Goal: Task Accomplishment & Management: Manage account settings

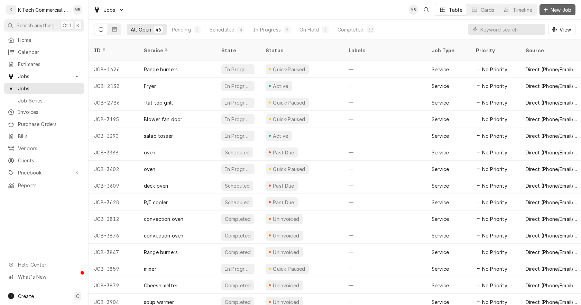
click at [554, 8] on span "New Job" at bounding box center [561, 9] width 24 height 7
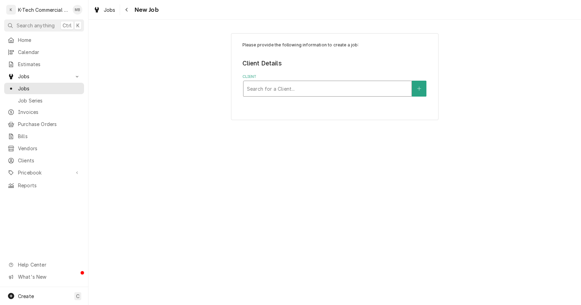
click at [301, 88] on div "Client" at bounding box center [327, 88] width 161 height 12
type input "cheese"
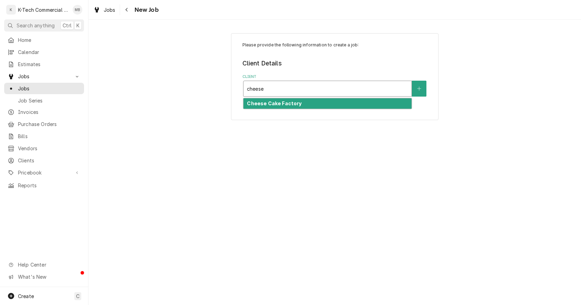
click at [282, 107] on div "Cheese Cake Factory" at bounding box center [327, 103] width 168 height 11
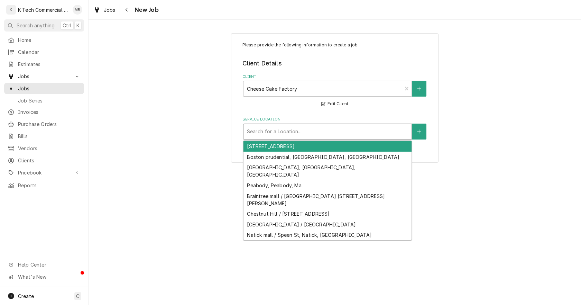
click at [287, 128] on div "Service Location" at bounding box center [327, 131] width 161 height 12
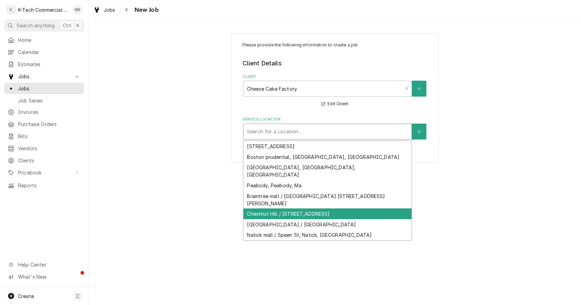
click at [291, 208] on div "Chestnut Hill / 199 Boylston St, Newton, MA 02467" at bounding box center [327, 213] width 168 height 11
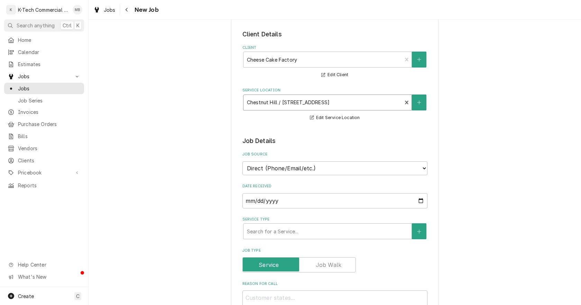
scroll to position [69, 0]
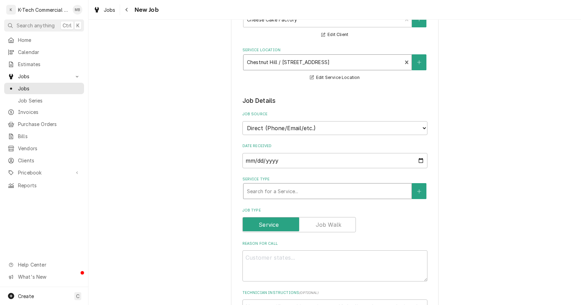
click at [368, 194] on div "Service Type" at bounding box center [327, 191] width 161 height 12
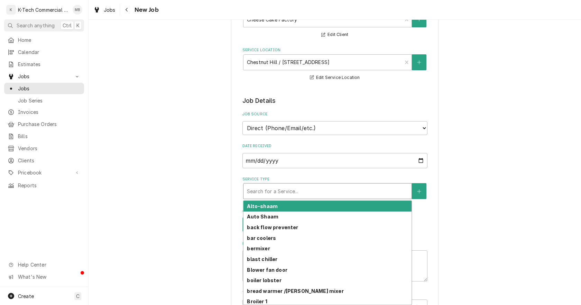
type textarea "x"
type input "h"
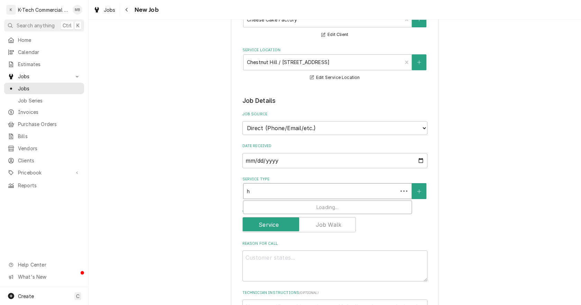
type textarea "x"
type input "ho"
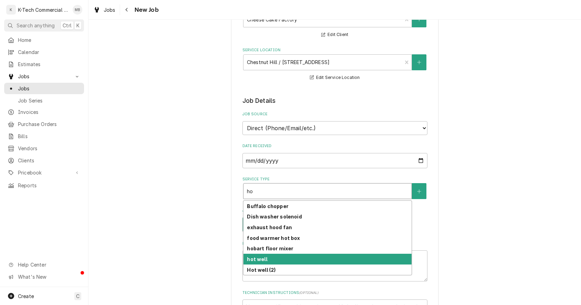
click at [262, 259] on strong "hot well" at bounding box center [257, 259] width 20 height 6
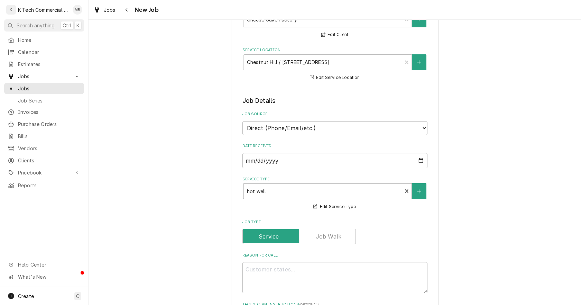
scroll to position [104, 0]
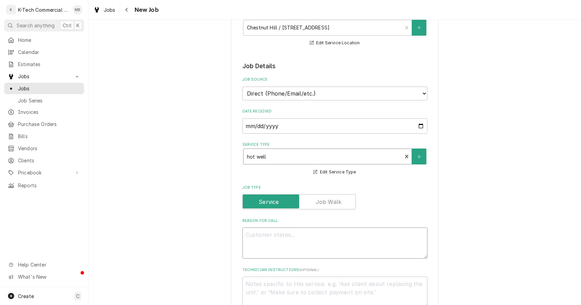
click at [271, 242] on textarea "Reason For Call" at bounding box center [334, 242] width 185 height 31
type textarea "x"
type textarea "S"
type textarea "x"
type textarea "St"
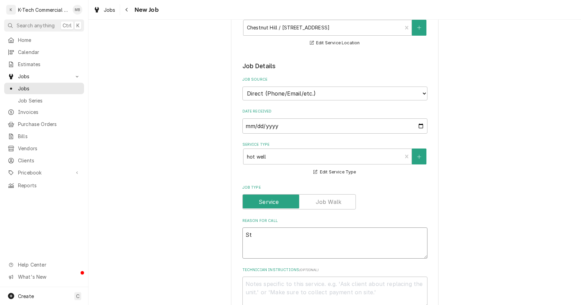
type textarea "x"
type textarea "Ste"
type textarea "x"
type textarea "Stea"
type textarea "x"
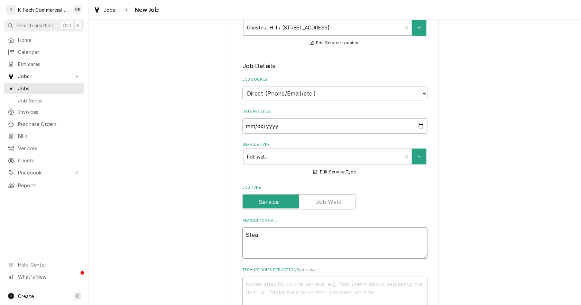
type textarea "Steam"
type textarea "x"
type textarea "Steam"
type textarea "x"
type textarea "Steam t"
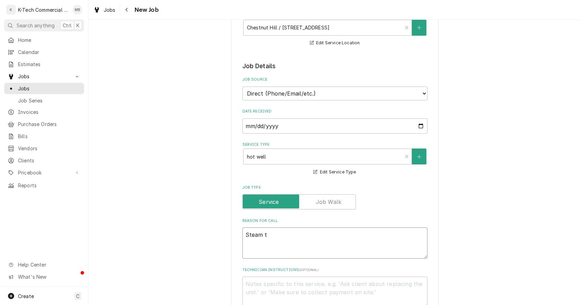
type textarea "x"
type textarea "Steam ta"
type textarea "x"
type textarea "Steam tab"
type textarea "x"
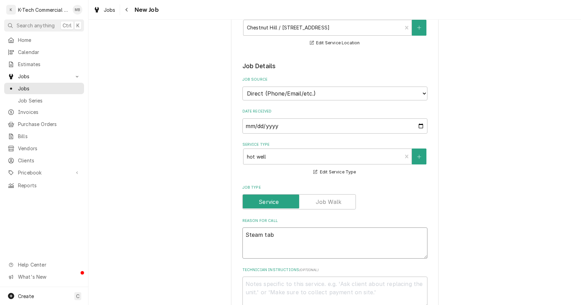
type textarea "Steam tabl"
type textarea "x"
type textarea "Steam table"
type textarea "x"
type textarea "Steam table"
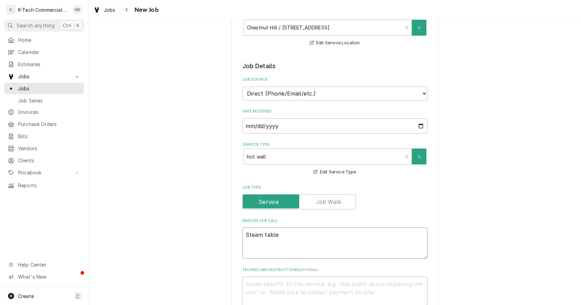
type textarea "x"
type textarea "Steam table o"
type textarea "x"
type textarea "Steam table on"
type textarea "x"
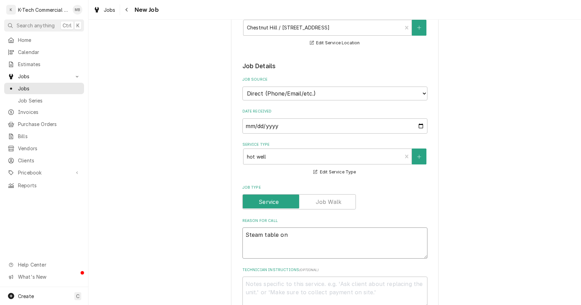
type textarea "Steam table on"
type textarea "x"
type textarea "Steam table on g"
type textarea "x"
type textarea "Steam table on gr"
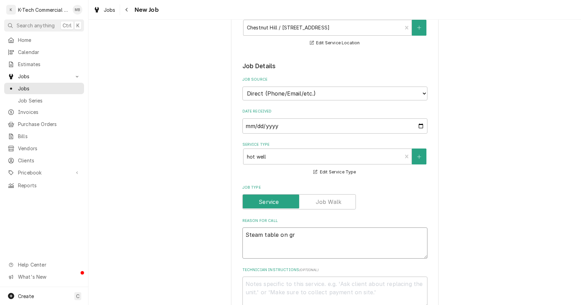
type textarea "x"
type textarea "Steam table on gri"
type textarea "x"
type textarea "Steam table on gril"
type textarea "x"
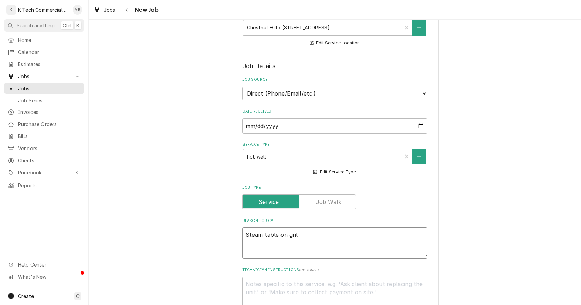
type textarea "Steam table on grill"
type textarea "x"
type textarea "Steam table on grill"
type textarea "x"
type textarea "Steam table on grill n"
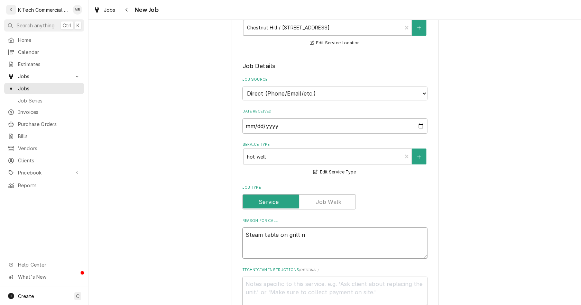
type textarea "x"
type textarea "Steam table on grill no"
type textarea "x"
type textarea "Steam table on grill not"
type textarea "x"
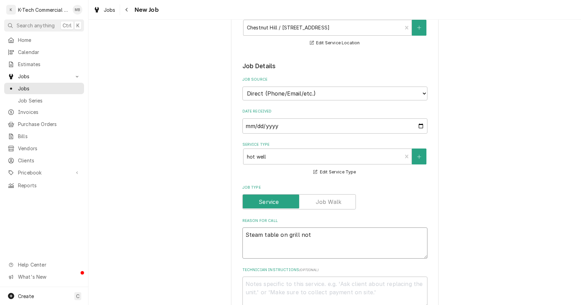
type textarea "Steam table on grill not"
type textarea "x"
type textarea "Steam table on grill not w"
type textarea "x"
type textarea "Steam table on grill not wo"
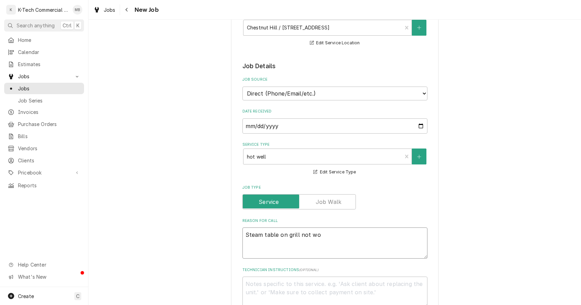
type textarea "x"
type textarea "Steam table on grill not wor"
type textarea "x"
type textarea "Steam table on grill not work"
type textarea "x"
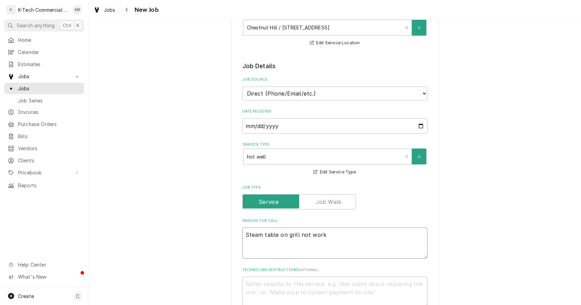
type textarea "Steam table on grill not worki"
type textarea "x"
type textarea "Steam table on grill not workin"
type textarea "x"
type textarea "Steam table on grill not working"
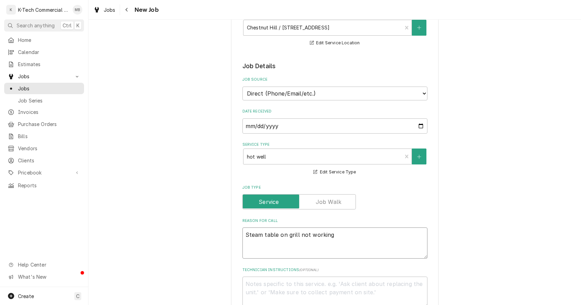
type textarea "x"
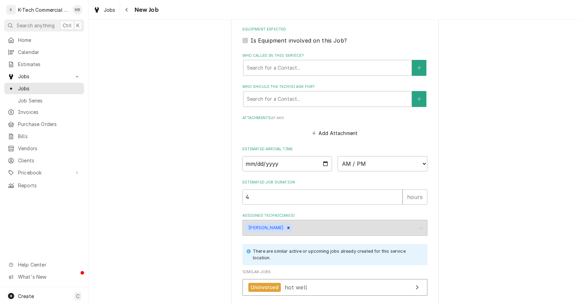
scroll to position [510, 0]
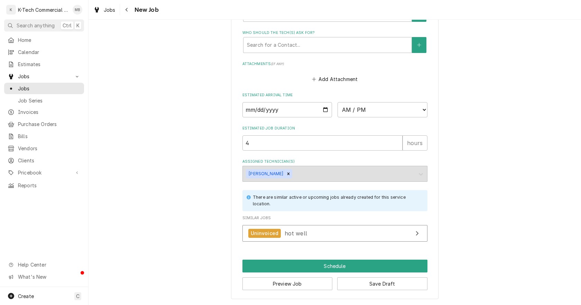
type textarea "Steam table on grill not working"
click at [320, 110] on input "Date" at bounding box center [287, 109] width 90 height 15
type textarea "x"
type input "2025-08-18"
type textarea "x"
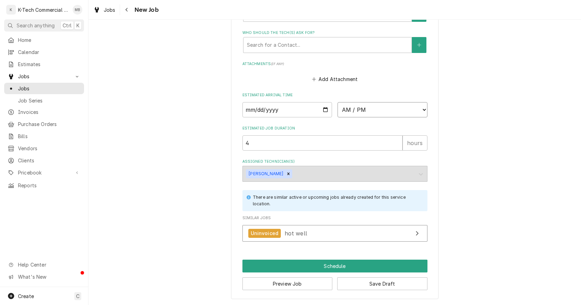
click at [369, 106] on select "AM / PM 6:00 AM 6:15 AM 6:30 AM 6:45 AM 7:00 AM 7:15 AM 7:30 AM 7:45 AM 8:00 AM…" at bounding box center [382, 109] width 90 height 15
select select "11:00:00"
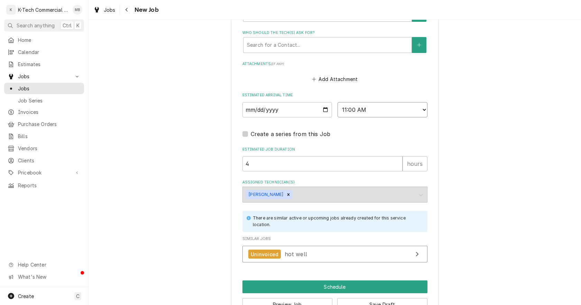
scroll to position [530, 0]
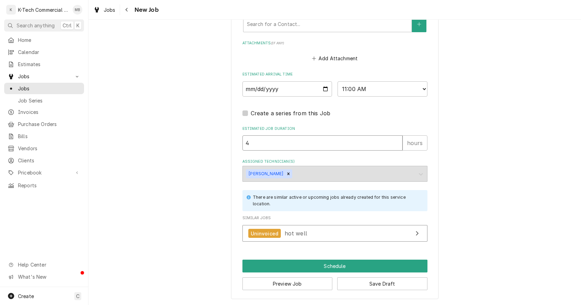
drag, startPoint x: 274, startPoint y: 142, endPoint x: 198, endPoint y: 158, distance: 78.3
type textarea "x"
type input "3"
type textarea "x"
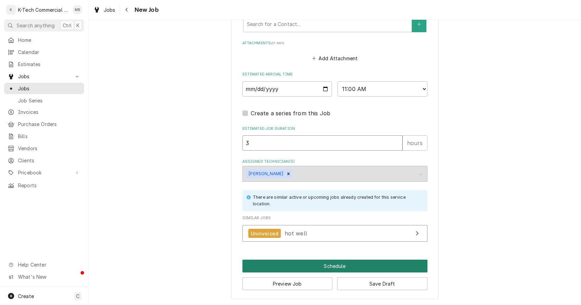
type input "3"
click at [314, 264] on button "Schedule" at bounding box center [334, 265] width 185 height 13
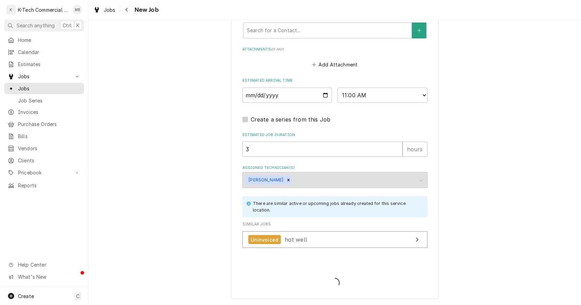
type textarea "x"
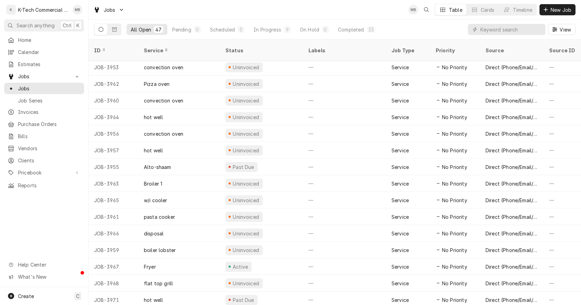
scroll to position [533, 0]
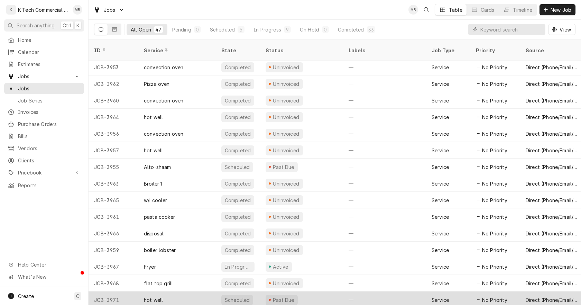
click at [291, 296] on div "Past Due" at bounding box center [283, 299] width 23 height 7
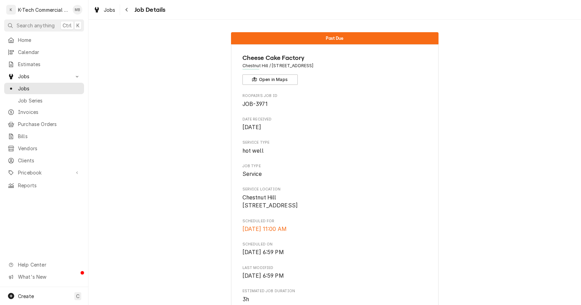
scroll to position [173, 0]
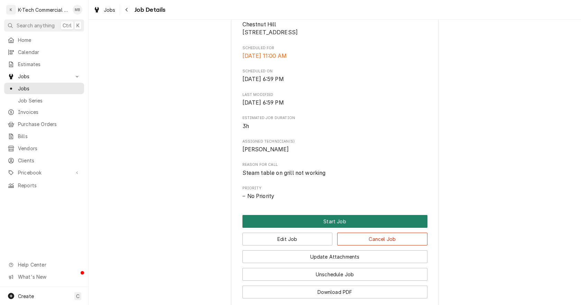
click at [329, 227] on button "Start Job" at bounding box center [334, 221] width 185 height 13
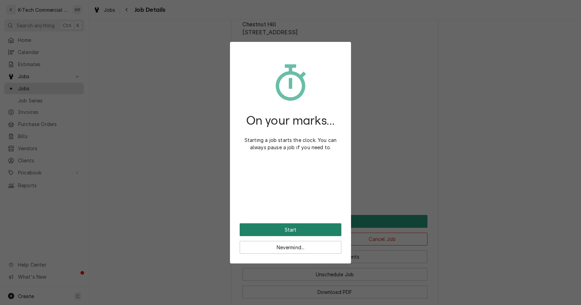
click at [315, 228] on button "Start" at bounding box center [291, 229] width 102 height 13
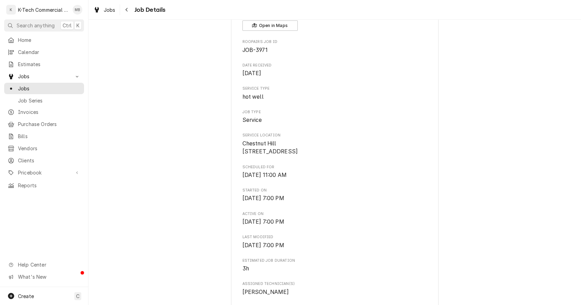
scroll to position [173, 0]
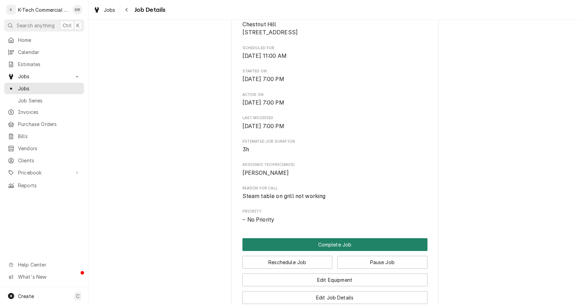
click at [314, 251] on button "Complete Job" at bounding box center [334, 244] width 185 height 13
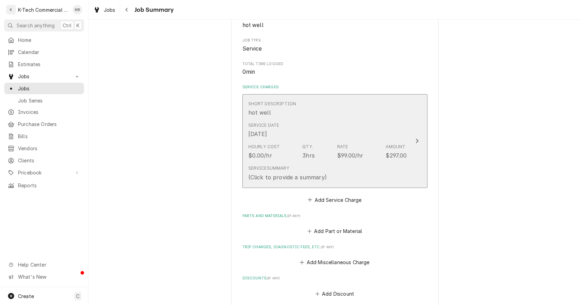
click at [357, 133] on div "Service Date [DATE]" at bounding box center [327, 129] width 159 height 21
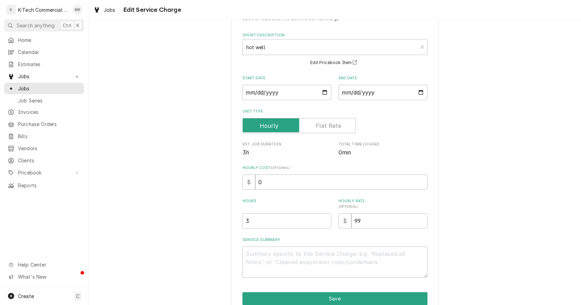
scroll to position [59, 0]
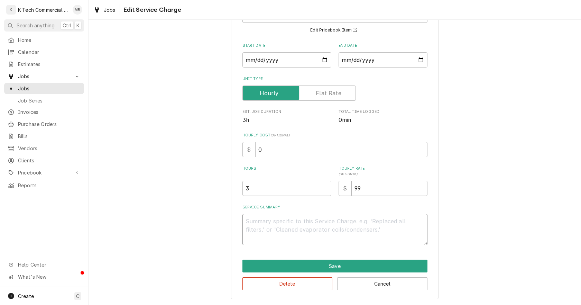
click at [301, 230] on textarea "Service Summary" at bounding box center [334, 229] width 185 height 31
click at [273, 227] on textarea "Service Summary" at bounding box center [334, 229] width 185 height 31
type textarea "x"
type textarea "S"
type textarea "x"
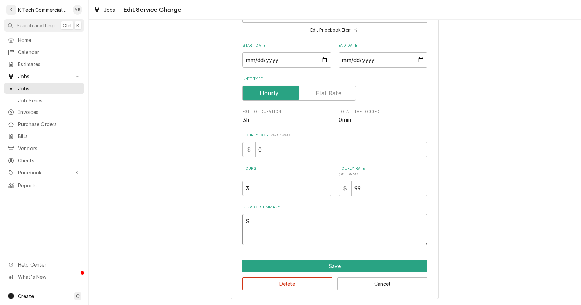
type textarea "St"
type textarea "x"
type textarea "Ste"
type textarea "x"
type textarea "Stea"
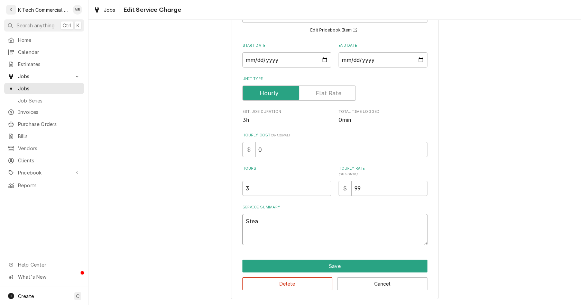
type textarea "x"
type textarea "Steam"
type textarea "x"
type textarea "Steam"
type textarea "x"
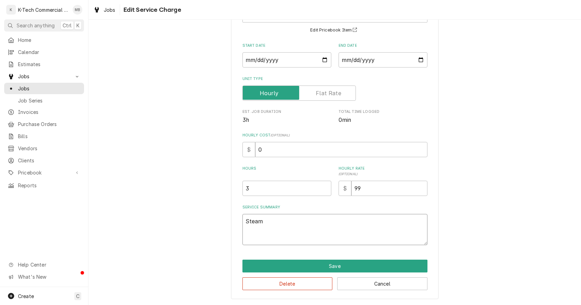
type textarea "Steam t"
type textarea "x"
type textarea "Steam ta"
type textarea "x"
type textarea "Steam tab"
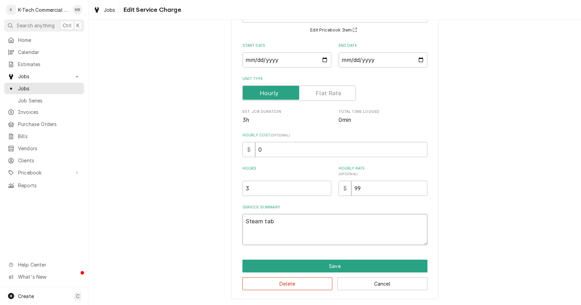
type textarea "x"
type textarea "Steam tabl"
type textarea "x"
type textarea "Steam table"
type textarea "x"
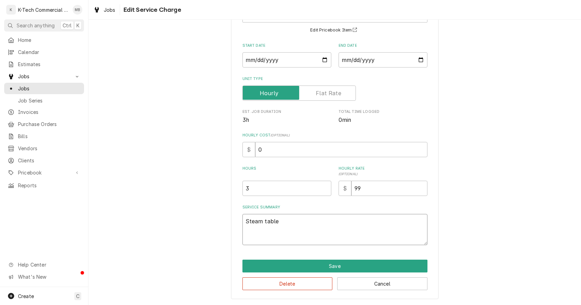
type textarea "Steam table"
type textarea "x"
type textarea "Steam table o"
type textarea "x"
type textarea "Steam table on"
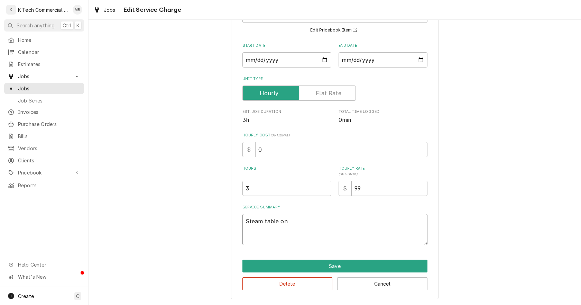
type textarea "x"
type textarea "Steam table on"
type textarea "x"
type textarea "Steam table on g"
type textarea "x"
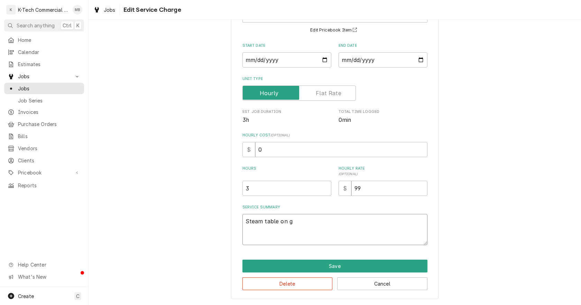
type textarea "Steam table on gr"
type textarea "x"
type textarea "Steam table on gri"
type textarea "x"
type textarea "Steam table on gril"
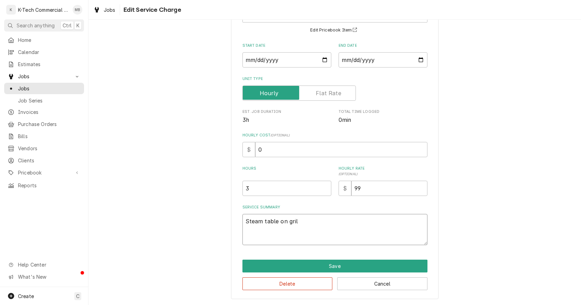
type textarea "x"
type textarea "Steam table on grill"
type textarea "x"
type textarea "Steam table on grill"
type textarea "x"
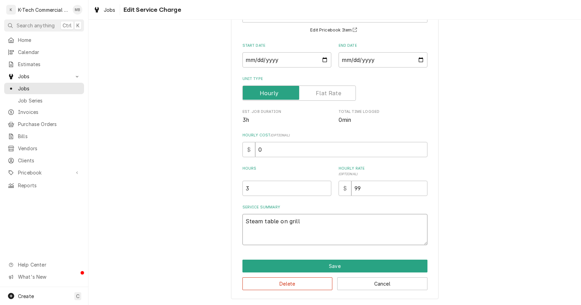
type textarea "Steam table on grill w"
type textarea "x"
type textarea "Steam table on grill wa"
type textarea "x"
type textarea "Steam table on grill was"
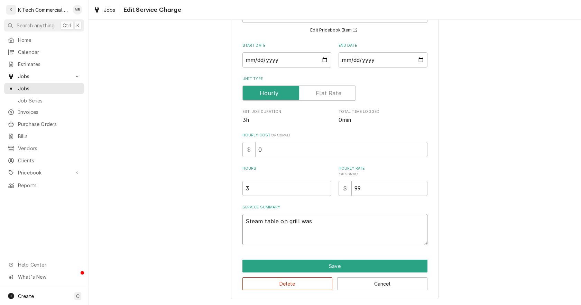
type textarea "x"
type textarea "Steam table on grill was"
type textarea "x"
type textarea "Steam table on grill was n"
type textarea "x"
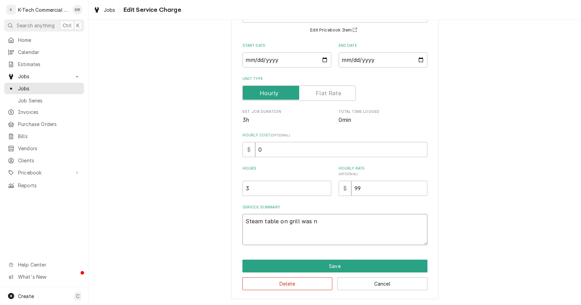
type textarea "Steam table on grill was no"
type textarea "x"
type textarea "Steam table on grill was not"
type textarea "x"
type textarea "Steam table on grill was not"
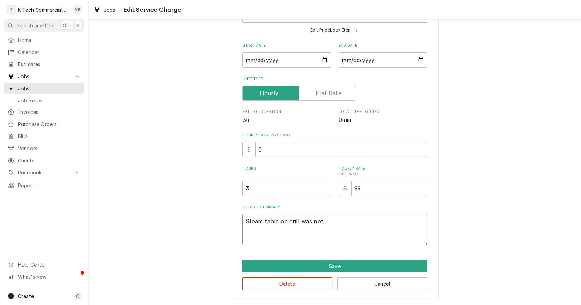
type textarea "x"
type textarea "Steam table on grill was not w"
type textarea "x"
type textarea "Steam table on grill was not wo"
type textarea "x"
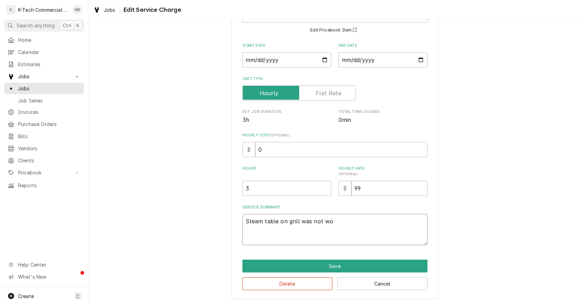
type textarea "Steam table on grill was not wor"
type textarea "x"
type textarea "Steam table on grill was not work"
type textarea "x"
type textarea "Steam table on grill was not worki"
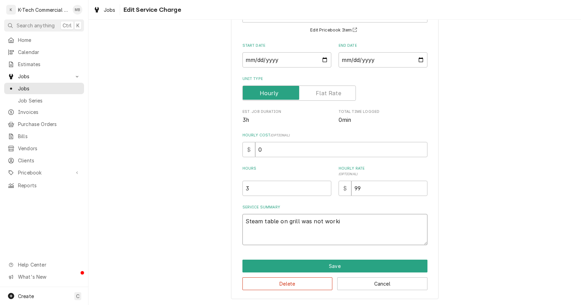
type textarea "x"
type textarea "Steam table on grill was not workin"
type textarea "x"
type textarea "Steam table on grill was not working"
type textarea "x"
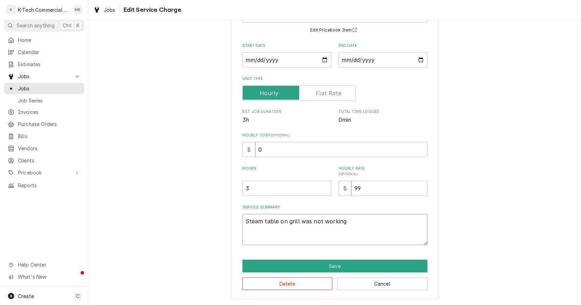
type textarea "Steam table on grill was not working,"
type textarea "x"
type textarea "Steam table on grill was not working,"
type textarea "x"
type textarea "Steam table on grill was not working, i"
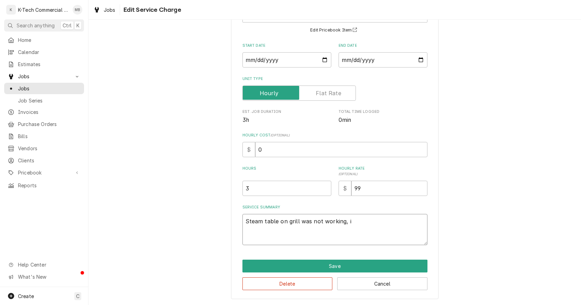
type textarea "x"
type textarea "Steam table on grill was not working, in"
type textarea "x"
type textarea "Steam table on grill was not working, ins"
type textarea "x"
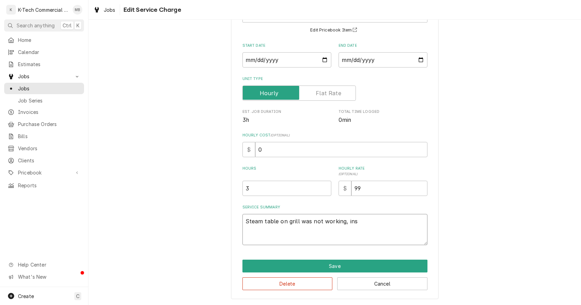
type textarea "Steam table on grill was not working, insp"
type textarea "x"
type textarea "Steam table on grill was not working, inspe"
type textarea "x"
type textarea "Steam table on grill was not working, inspec"
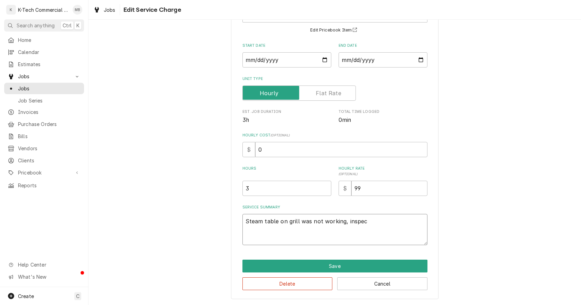
type textarea "x"
type textarea "Steam table on grill was not working, inspect"
type textarea "x"
type textarea "Steam table on grill was not working, inspect"
type textarea "x"
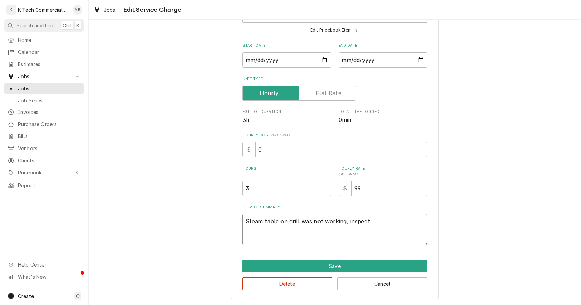
type textarea "Steam table on grill was not working, inspect t"
type textarea "x"
type textarea "Steam table on grill was not working, inspect th"
type textarea "x"
type textarea "Steam table on grill was not working, inspect the"
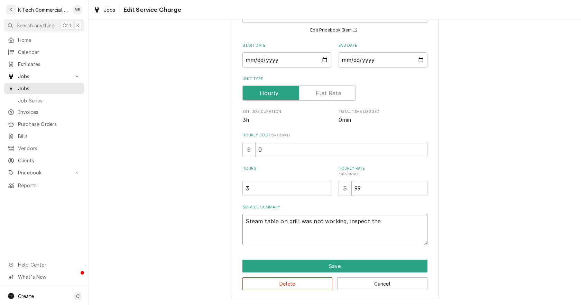
type textarea "x"
type textarea "Steam table on grill was not working, inspect the"
type textarea "x"
type textarea "Steam table on grill was not working, inspect the u"
type textarea "x"
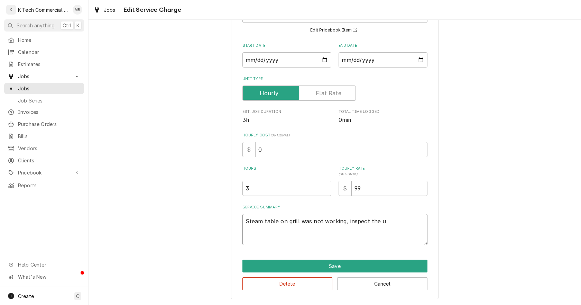
type textarea "Steam table on grill was not working, inspect the un"
type textarea "x"
type textarea "Steam table on grill was not working, inspect the unt"
type textarea "x"
type textarea "Steam table on grill was not working, inspect the unti"
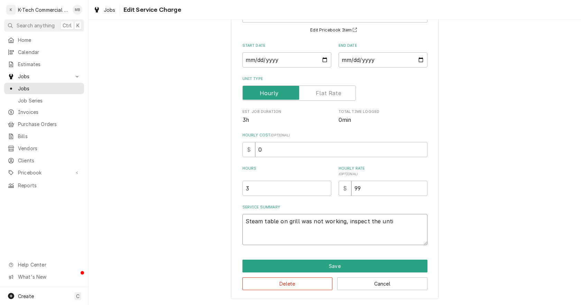
type textarea "x"
type textarea "Steam table on grill was not working, inspect the unti"
type textarea "x"
type textarea "Steam table on grill was not working, inspect the unti a"
type textarea "x"
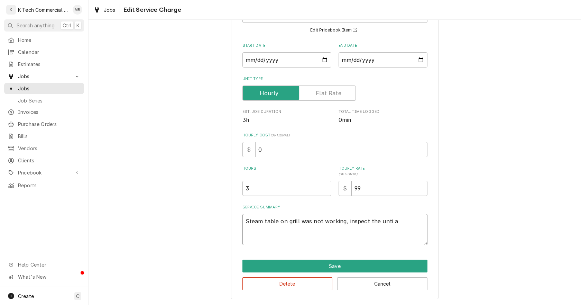
type textarea "Steam table on grill was not working, inspect the unti an"
type textarea "x"
type textarea "Steam table on grill was not working, inspect the unti and"
type textarea "x"
type textarea "Steam table on grill was not working, inspect the unti and"
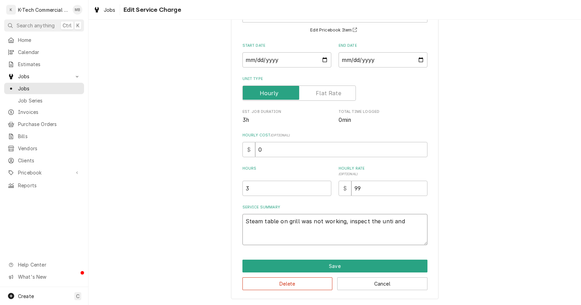
type textarea "x"
type textarea "Steam table on grill was not working, inspect the unti and f"
type textarea "x"
type textarea "Steam table on grill was not working, inspect the unti and fo"
type textarea "x"
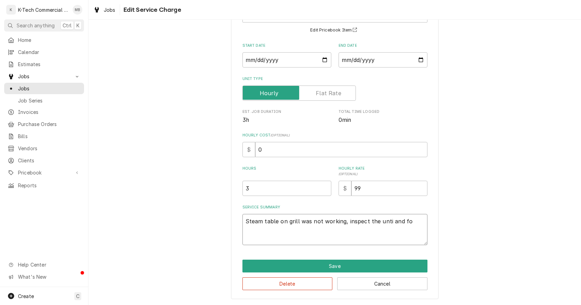
type textarea "Steam table on grill was not working, inspect the unti and fou"
type textarea "x"
type textarea "Steam table on grill was not working, inspect the unti and foun"
type textarea "x"
type textarea "Steam table on grill was not working, inspect the unti and found"
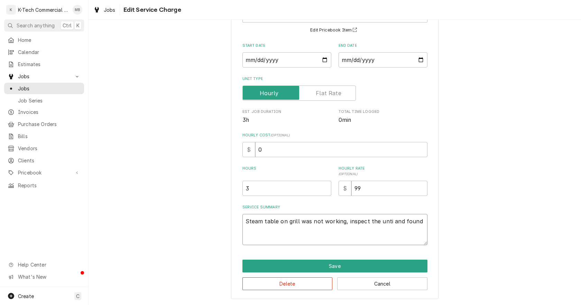
type textarea "x"
type textarea "Steam table on grill was not working, inspect the unti and found"
type textarea "x"
type textarea "Steam table on grill was not working, inspect the unti and found b"
type textarea "x"
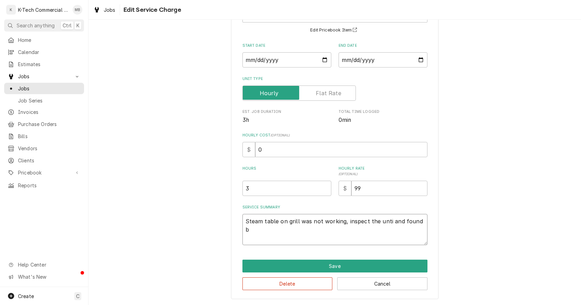
type textarea "Steam table on grill was not working, inspect the unti and found bu"
type textarea "x"
type textarea "Steam table on grill was not working, inspect the unti and found bur"
type textarea "x"
type textarea "Steam table on grill was not working, inspect the unti and found burn"
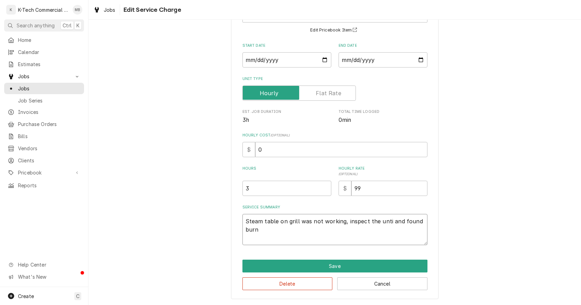
type textarea "x"
type textarea "Steam table on grill was not working, inspect the unti and found burnt"
type textarea "x"
type textarea "Steam table on grill was not working, inspect the unti and found burnt"
type textarea "x"
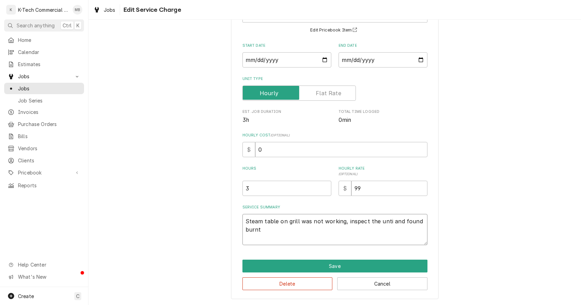
type textarea "Steam table on grill was not working, inspect the unti and found burnt o"
type textarea "x"
type textarea "Steam table on grill was not working, inspect the unti and found burnt ou"
type textarea "x"
type textarea "Steam table on grill was not working, inspect the unti and found burnt out"
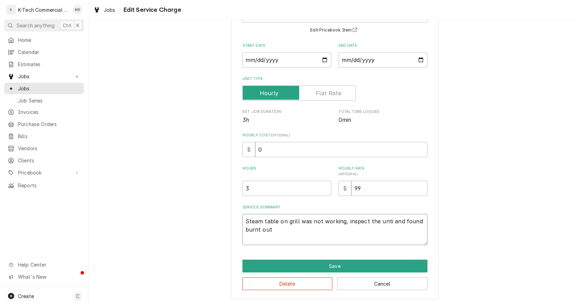
type textarea "x"
type textarea "Steam table on grill was not working, inspect the unti and found burnt out"
type textarea "x"
type textarea "Steam table on grill was not working, inspect the unti and found burnt out w"
type textarea "x"
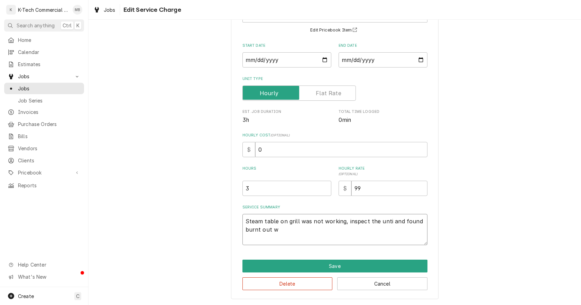
type textarea "Steam table on grill was not working, inspect the unti and found burnt out wi"
type textarea "x"
type textarea "Steam table on grill was not working, inspect the unti and found burnt out wir"
type textarea "x"
type textarea "Steam table on grill was not working, inspect the unti and found burnt out wire"
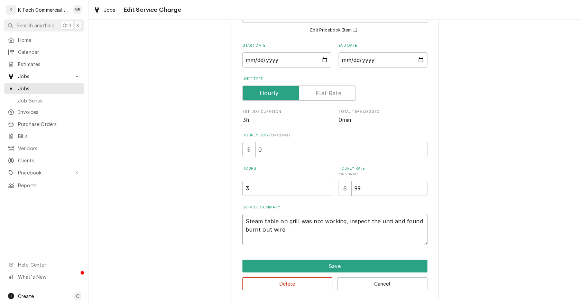
type textarea "x"
type textarea "Steam table on grill was not working, inspect the unti and found burnt out wire,"
type textarea "x"
type textarea "Steam table on grill was not working, inspect the unti and found burnt out wire,"
type textarea "x"
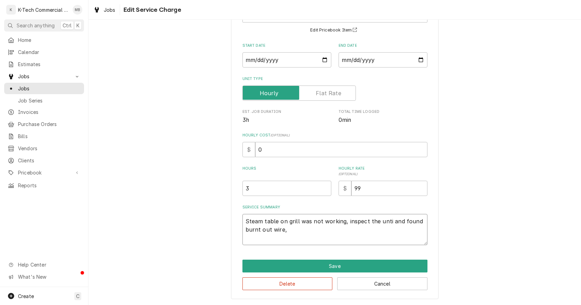
type textarea "Steam table on grill was not working, inspect the unti and found burnt out wire…"
type textarea "x"
type textarea "Steam table on grill was not working, inspect the unti and found burnt out wire…"
type textarea "x"
type textarea "Steam table on grill was not working, inspect the unti and found burnt out wire…"
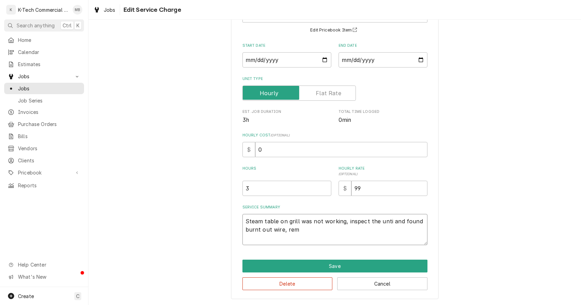
type textarea "x"
type textarea "Steam table on grill was not working, inspect the unti and found burnt out wire…"
type textarea "x"
type textarea "Steam table on grill was not working, inspect the unti and found burnt out wire…"
type textarea "x"
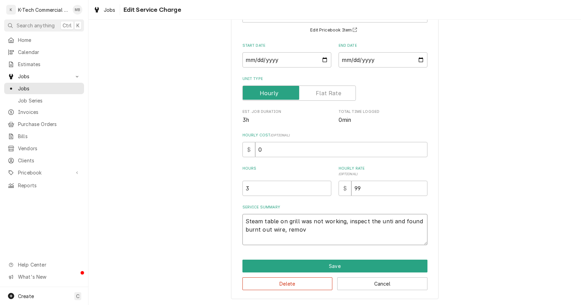
type textarea "Steam table on grill was not working, inspect the unti and found burnt out wire…"
type textarea "x"
type textarea "Steam table on grill was not working, inspect the unti and found burnt out wire…"
type textarea "x"
type textarea "Steam table on grill was not working, inspect the unti and found burnt out wire…"
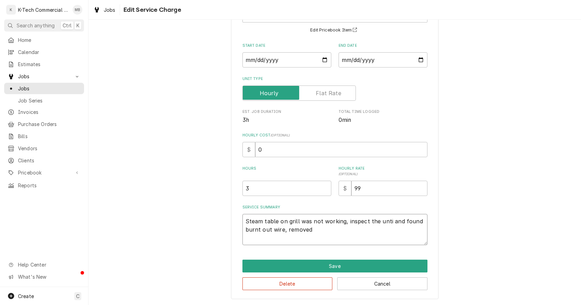
type textarea "x"
type textarea "Steam table on grill was not working, inspect the unti and found burnt out wire…"
type textarea "x"
type textarea "Steam table on grill was not working, inspect the unti and found burnt out wire…"
type textarea "x"
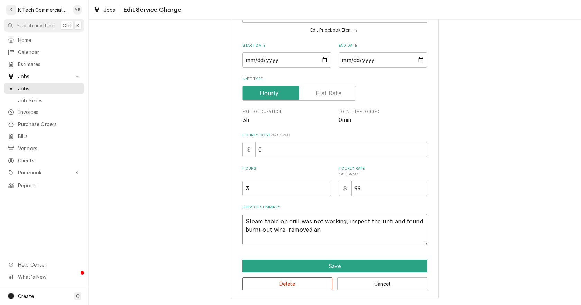
type textarea "Steam table on grill was not working, inspect the unti and found burnt out wire…"
type textarea "x"
type textarea "Steam table on grill was not working, inspect the unti and found burnt out wire…"
type textarea "x"
type textarea "Steam table on grill was not working, inspect the unti and found burnt out wire…"
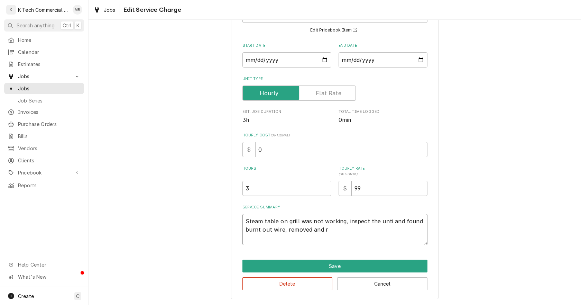
type textarea "x"
type textarea "Steam table on grill was not working, inspect the unti and found burnt out wire…"
type textarea "x"
type textarea "Steam table on grill was not working, inspect the unti and found burnt out wire…"
type textarea "x"
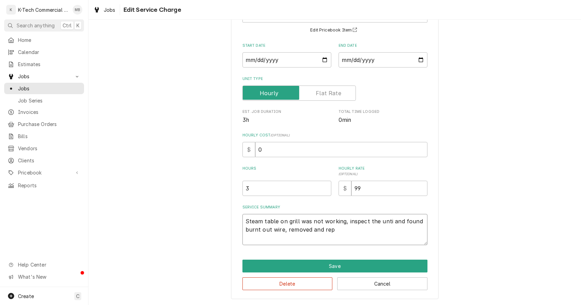
type textarea "Steam table on grill was not working, inspect the unti and found burnt out wire…"
type textarea "x"
type textarea "Steam table on grill was not working, inspect the unti and found burnt out wire…"
type textarea "x"
type textarea "Steam table on grill was not working, inspect the unti and found burnt out wire…"
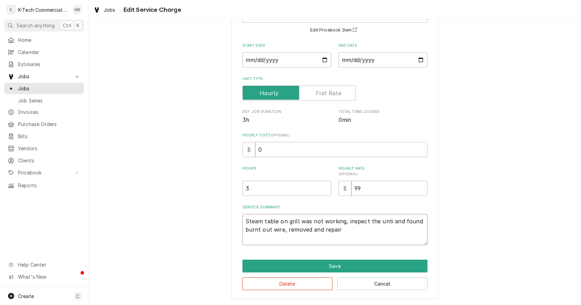
type textarea "x"
type textarea "Steam table on grill was not working, inspect the unti and found burnt out wire…"
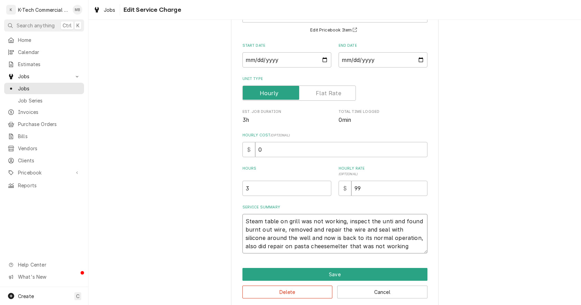
click at [383, 223] on textarea "Steam table on grill was not working, inspect the unti and found burnt out wire…" at bounding box center [334, 233] width 185 height 39
click at [368, 273] on button "Save" at bounding box center [334, 274] width 185 height 13
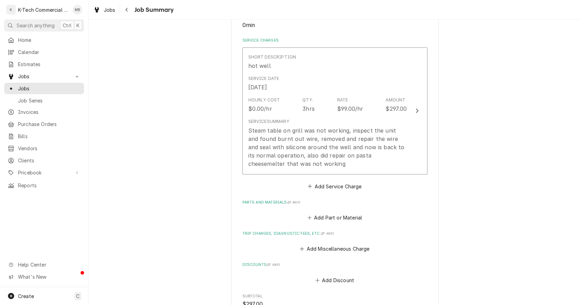
scroll to position [242, 0]
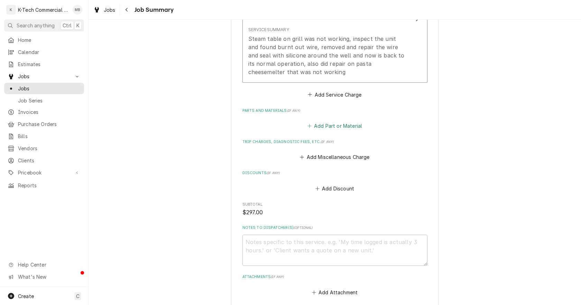
click at [340, 129] on button "Add Part or Material" at bounding box center [334, 126] width 57 height 10
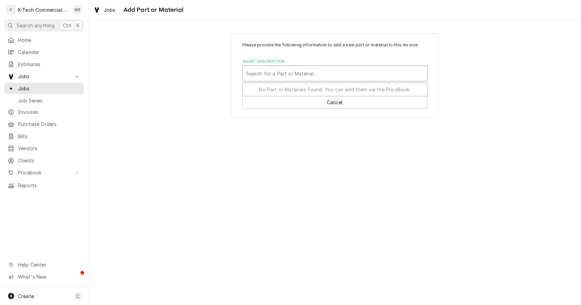
click at [296, 74] on div "Short Description" at bounding box center [334, 73] width 177 height 12
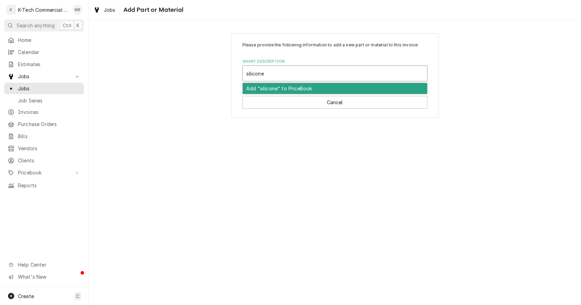
click at [269, 88] on div "Add "silicone" to PriceBook" at bounding box center [335, 88] width 184 height 11
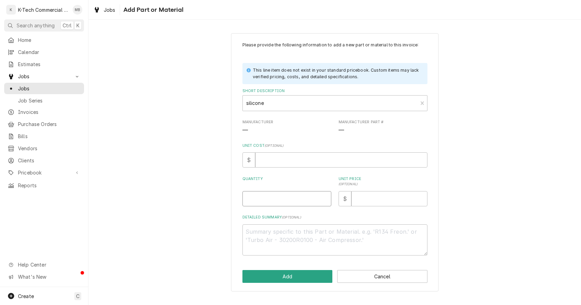
click at [259, 201] on input "Quantity" at bounding box center [286, 198] width 89 height 15
click at [377, 191] on input "Unit Price ( optional )" at bounding box center [389, 198] width 76 height 15
click at [274, 278] on button "Add" at bounding box center [287, 276] width 90 height 13
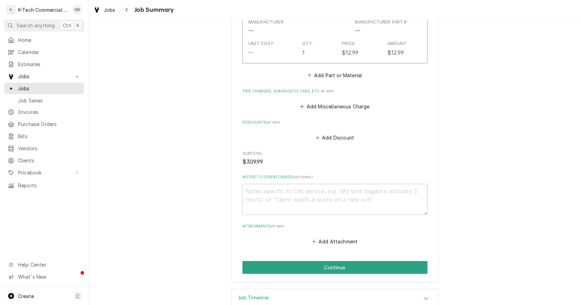
scroll to position [415, 0]
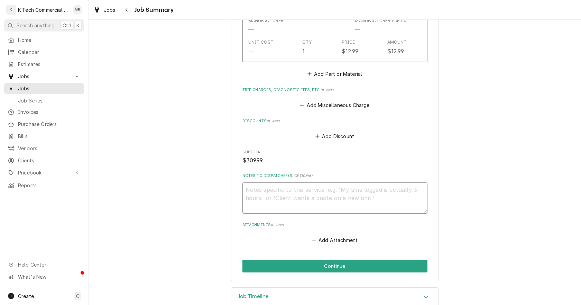
click at [343, 201] on textarea "Notes to Dispatcher(s) ( optional )" at bounding box center [334, 197] width 185 height 31
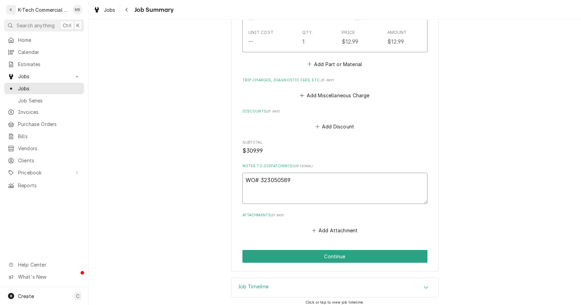
scroll to position [430, 0]
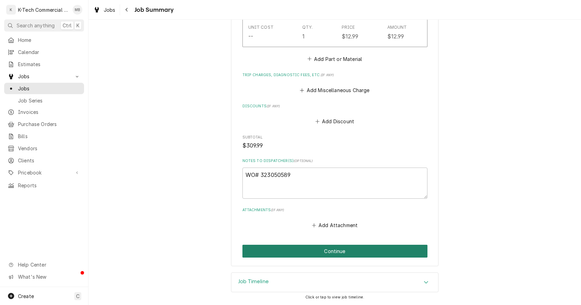
click at [344, 250] on button "Continue" at bounding box center [334, 250] width 185 height 13
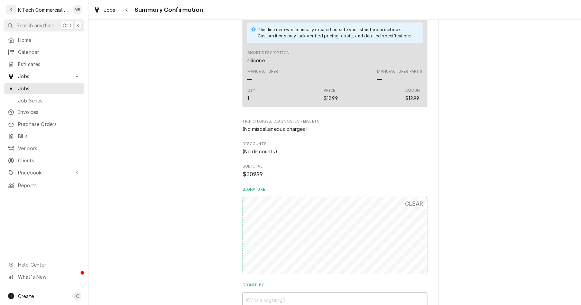
scroll to position [413, 0]
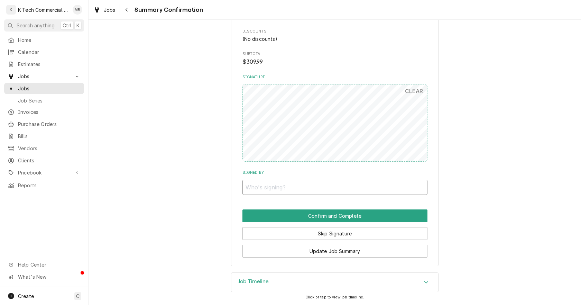
click at [282, 189] on input "Signed By" at bounding box center [334, 186] width 185 height 15
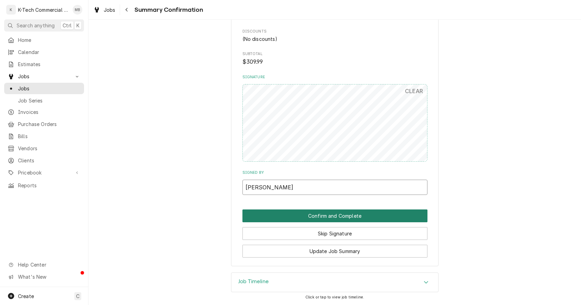
type input "[PERSON_NAME]"
click at [297, 215] on button "Confirm and Complete" at bounding box center [334, 215] width 185 height 13
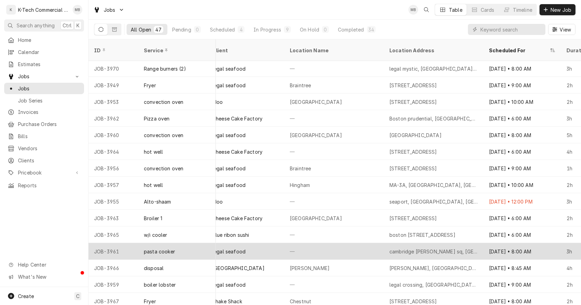
scroll to position [464, 504]
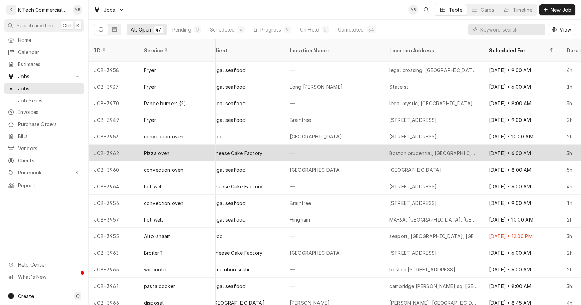
click at [429, 149] on div "Boston prudential, [GEOGRAPHIC_DATA], [GEOGRAPHIC_DATA]" at bounding box center [433, 152] width 88 height 7
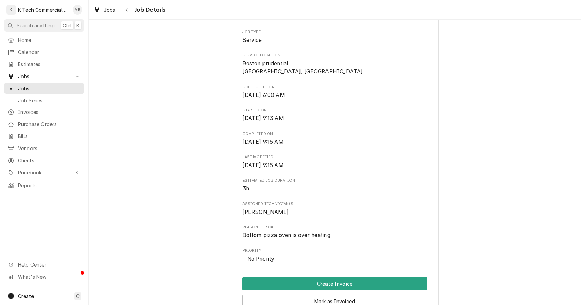
scroll to position [138, 0]
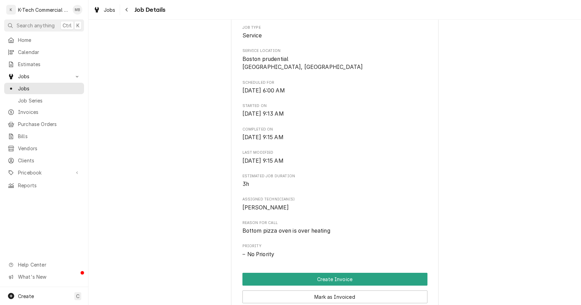
click at [409, 199] on span "Assigned Technician(s)" at bounding box center [334, 199] width 185 height 6
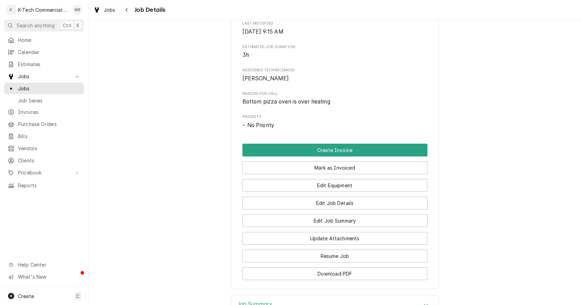
scroll to position [277, 0]
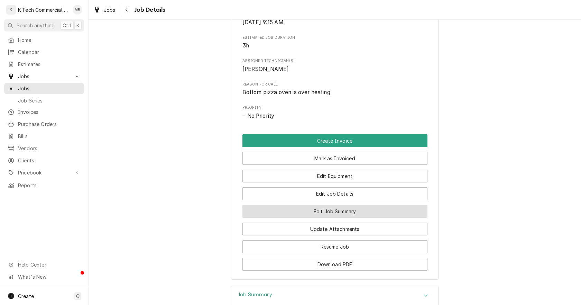
click at [357, 210] on button "Edit Job Summary" at bounding box center [334, 211] width 185 height 13
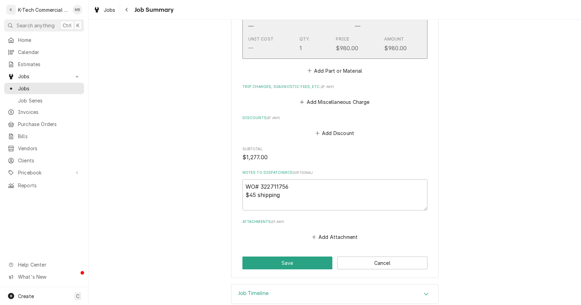
scroll to position [421, 0]
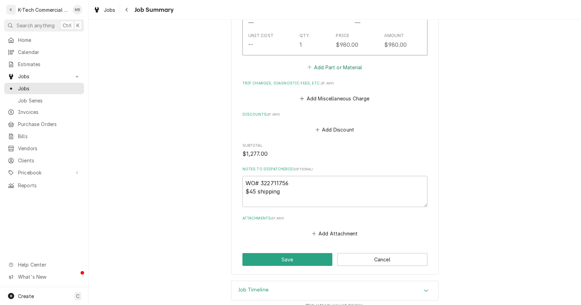
click at [339, 62] on button "Add Part or Material" at bounding box center [334, 67] width 57 height 10
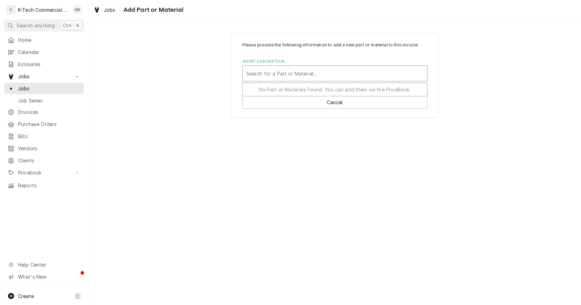
click at [300, 73] on div "Short Description" at bounding box center [334, 73] width 177 height 12
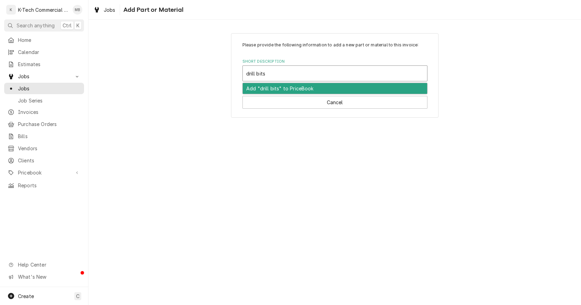
type input "drill bits"
type input "drill"
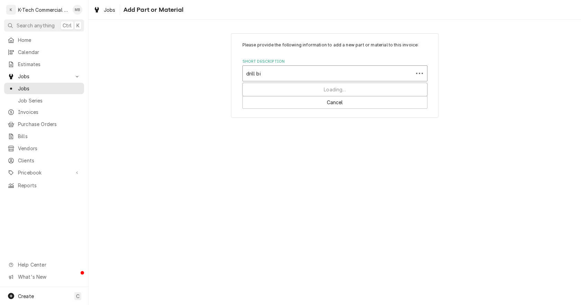
type input "drill bit"
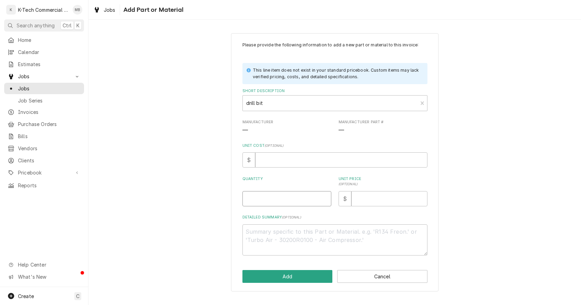
click at [274, 199] on input "Quantity" at bounding box center [286, 198] width 89 height 15
type textarea "x"
type input "1"
click at [376, 203] on input "Unit Price ( optional )" at bounding box center [389, 198] width 76 height 15
type textarea "x"
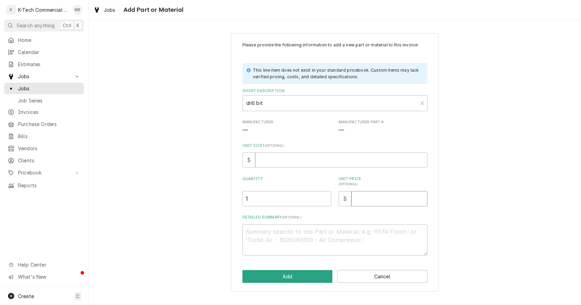
type input "6"
type textarea "x"
type input "69"
type textarea "x"
type input "69.2"
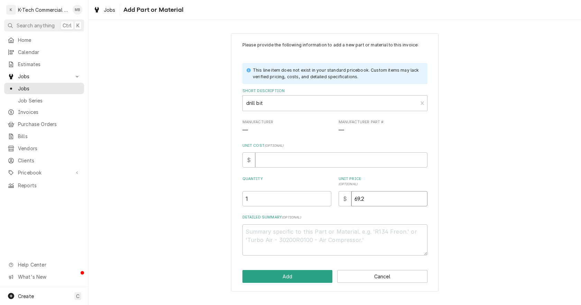
type textarea "x"
type input "69.27"
click at [316, 242] on textarea "Detailed Summary ( optional )" at bounding box center [334, 239] width 185 height 31
type textarea "x"
type textarea "d"
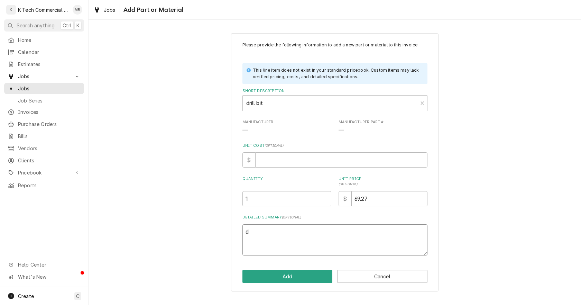
type textarea "x"
type textarea "dr"
type textarea "x"
type textarea "dri"
type textarea "x"
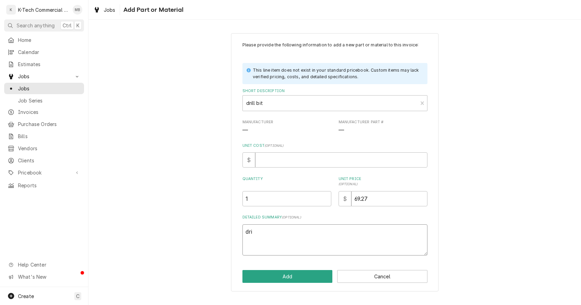
type textarea "dr"
type textarea "x"
type textarea "d"
type textarea "x"
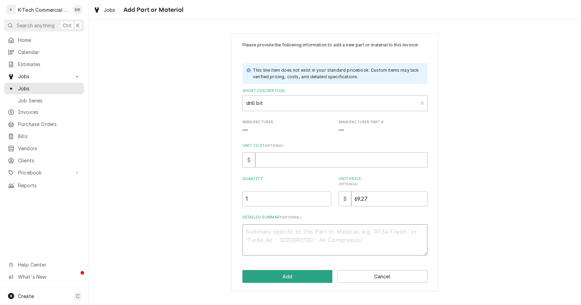
type textarea "c"
type textarea "x"
type textarea "co"
type textarea "x"
type textarea "cob"
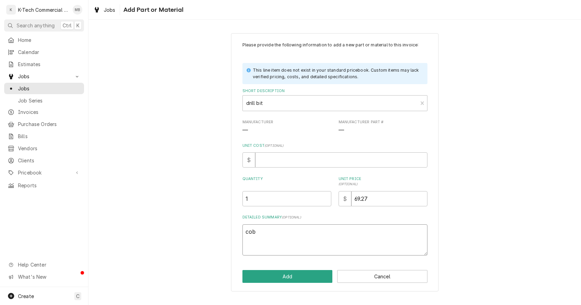
type textarea "x"
type textarea "coba"
type textarea "x"
type textarea "cobal"
type textarea "x"
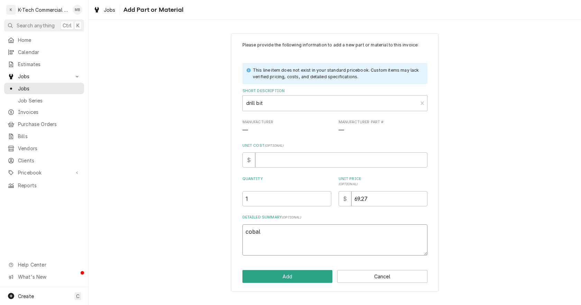
type textarea "cobalt"
type textarea "x"
type textarea "cobalt"
type textarea "x"
type textarea "cobalt d"
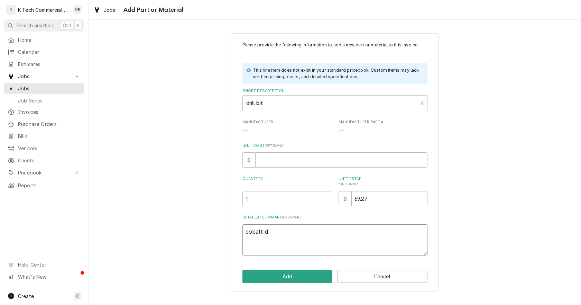
type textarea "x"
type textarea "cobalt dr"
type textarea "x"
type textarea "cobalt dri"
type textarea "x"
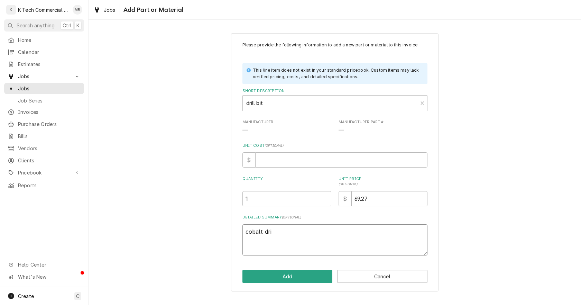
type textarea "cobalt dril"
type textarea "x"
type textarea "cobalt drill"
type textarea "x"
type textarea "cobalt drill"
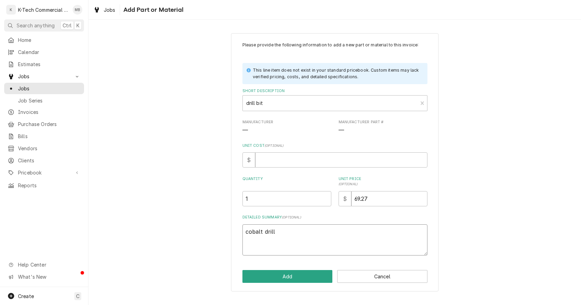
type textarea "x"
type textarea "cobalt drill b"
type textarea "x"
type textarea "cobalt drill bi"
type textarea "x"
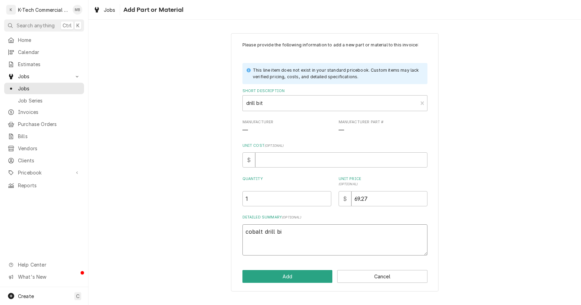
type textarea "cobalt drill bit"
type textarea "x"
type textarea "cobalt drill bits"
type textarea "x"
type textarea "cobalt drill bits"
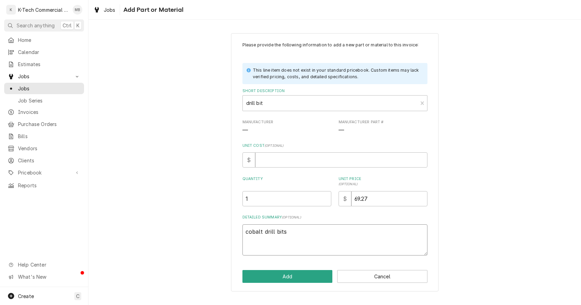
type textarea "x"
type textarea "cobalt drill bits f"
type textarea "x"
type textarea "cobalt drill bits fo"
type textarea "x"
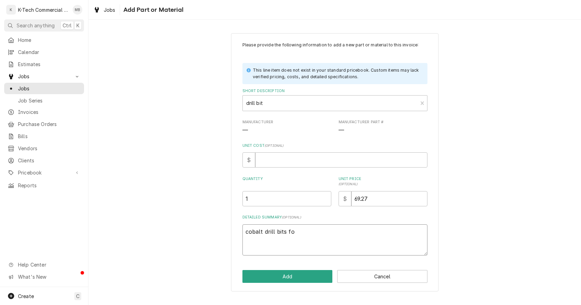
type textarea "cobalt drill bits for"
type textarea "x"
type textarea "cobalt drill bits for"
type textarea "x"
type textarea "cobalt drill bits for"
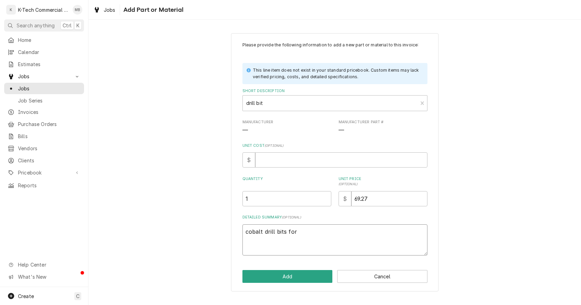
type textarea "x"
type textarea "cobalt drill bits fo"
type textarea "x"
type textarea "cobalt drill bits f"
type textarea "x"
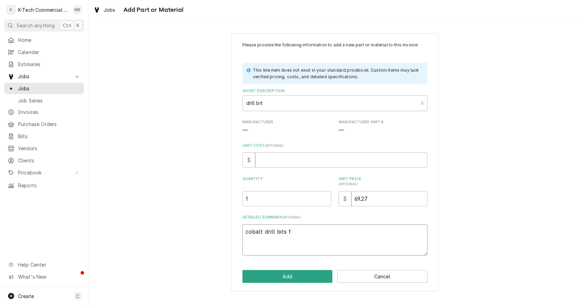
type textarea "cobalt drill bits"
type textarea "x"
type textarea "cobalt drill bits t"
type textarea "x"
type textarea "cobalt drill bits to"
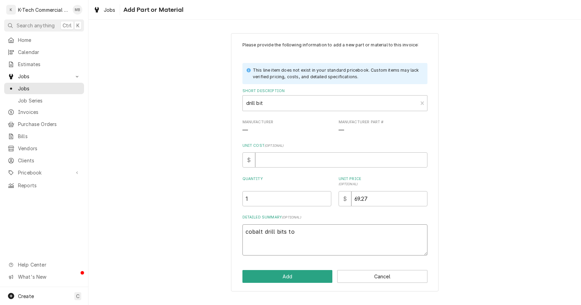
type textarea "x"
type textarea "cobalt drill bits to"
type textarea "x"
type textarea "cobalt drill bits to h"
type textarea "x"
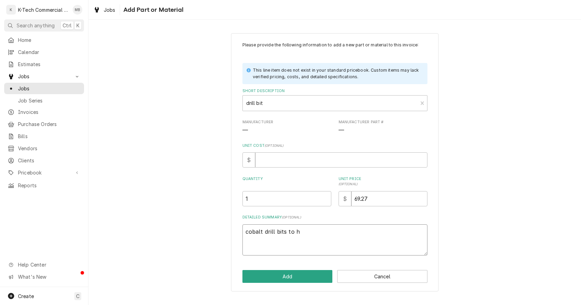
type textarea "cobalt drill bits to ha"
type textarea "x"
type textarea "cobalt drill bits to han"
type textarea "x"
type textarea "cobalt drill bits to hang"
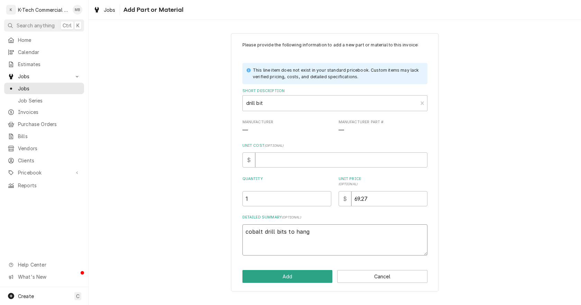
type textarea "x"
type textarea "cobalt drill bits to hang"
type textarea "x"
type textarea "cobalt drill bits to hang f"
type textarea "x"
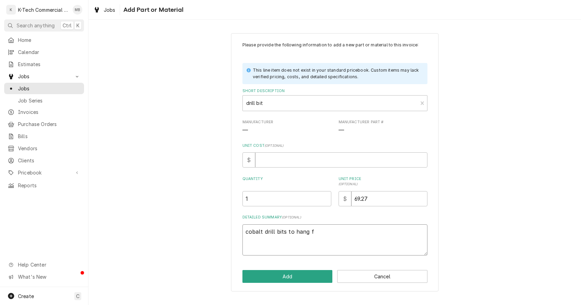
type textarea "cobalt drill bits to hang fr"
type textarea "x"
type textarea "cobalt drill bits to hang fra"
type textarea "x"
type textarea "cobalt drill bits to hang fram"
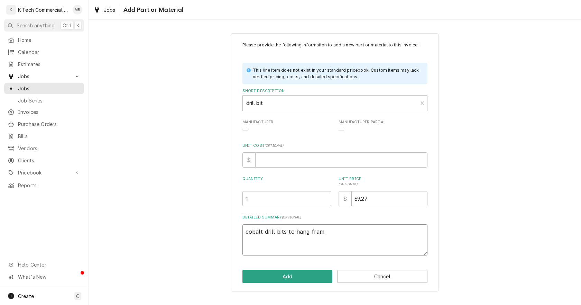
type textarea "x"
type textarea "cobalt drill bits to hang frame"
type textarea "x"
type textarea "cobalt drill bits to hang frames"
click at [308, 273] on button "Add" at bounding box center [287, 276] width 90 height 13
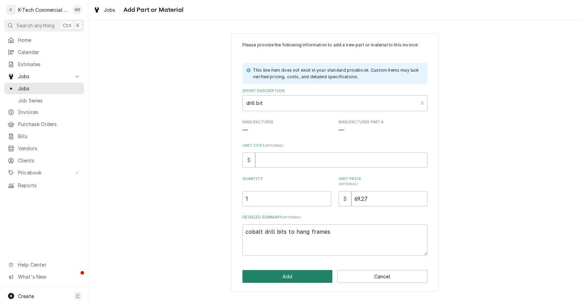
type textarea "x"
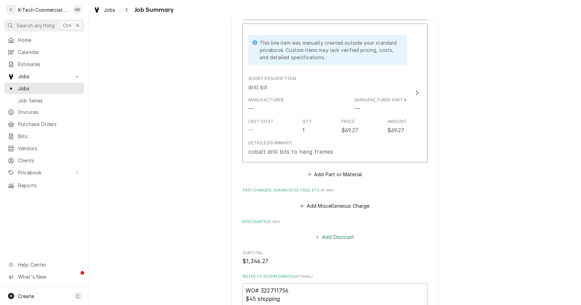
scroll to position [491, 0]
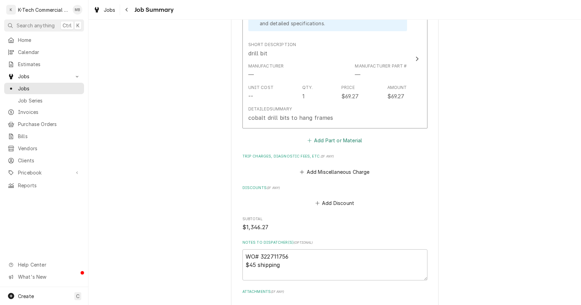
click at [332, 136] on button "Add Part or Material" at bounding box center [334, 141] width 57 height 10
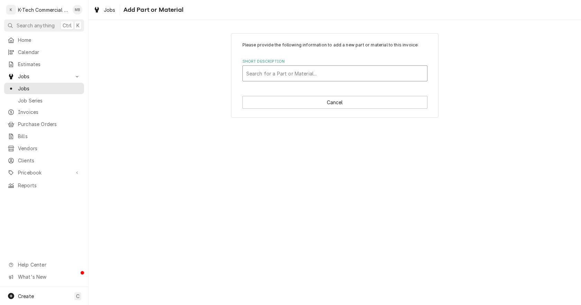
click at [281, 69] on div "Short Description" at bounding box center [334, 73] width 177 height 12
click at [303, 72] on div "Short Description" at bounding box center [334, 73] width 177 height 12
type input "sheet rock screws"
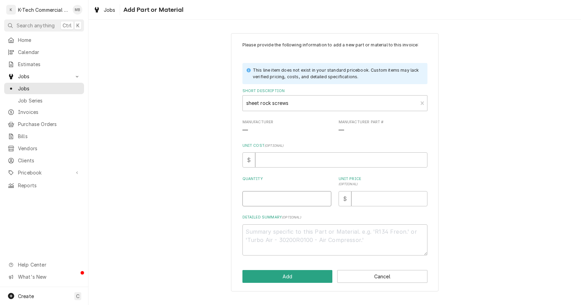
click at [261, 193] on input "Quantity" at bounding box center [286, 198] width 89 height 15
type textarea "x"
type input "1"
click at [372, 195] on input "Unit Price ( optional )" at bounding box center [389, 198] width 76 height 15
type textarea "x"
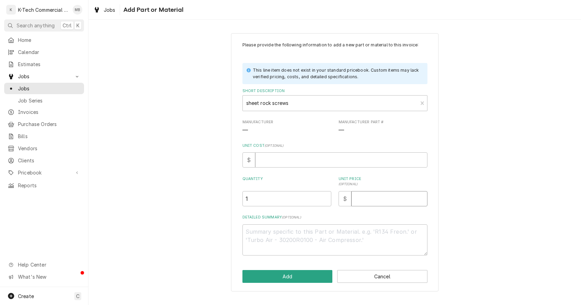
type input "5"
type textarea "x"
type input "5.9"
type textarea "x"
type input "5.97"
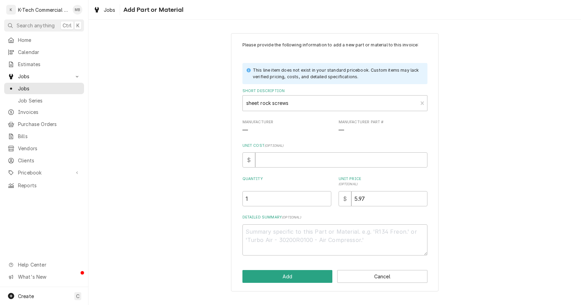
click at [287, 269] on div "Please provide the following information to add a new part or material to this …" at bounding box center [334, 162] width 207 height 258
click at [285, 274] on button "Add" at bounding box center [287, 276] width 90 height 13
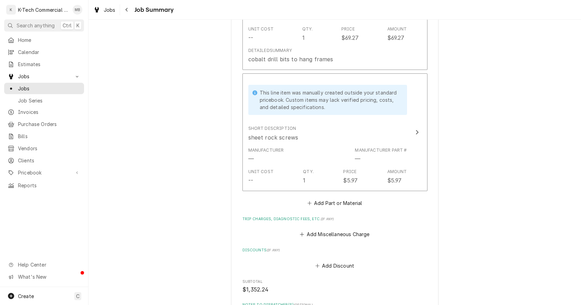
scroll to position [685, 0]
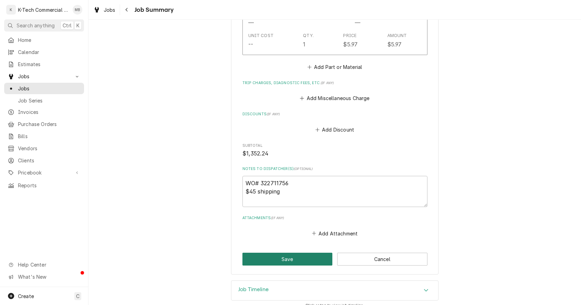
click at [300, 253] on button "Save" at bounding box center [287, 258] width 90 height 13
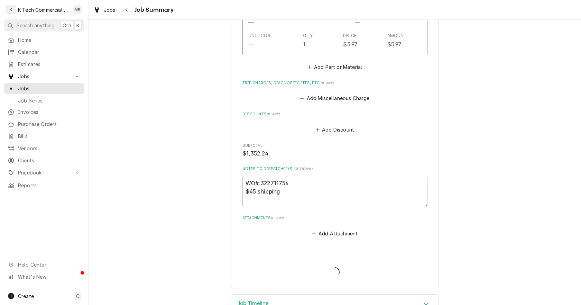
type textarea "x"
